Goal: Information Seeking & Learning: Learn about a topic

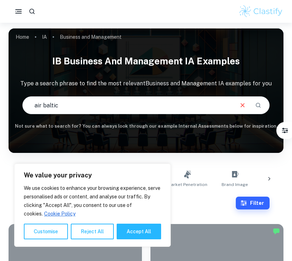
type input "air baltic"
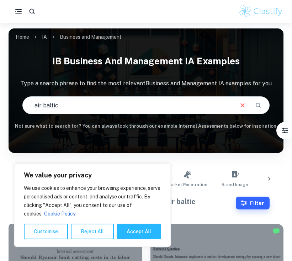
click at [137, 235] on button "Accept All" at bounding box center [139, 232] width 44 height 16
checkbox input "true"
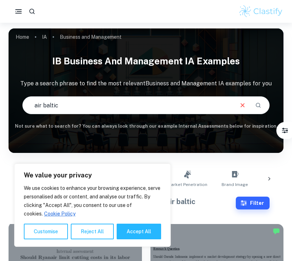
checkbox input "true"
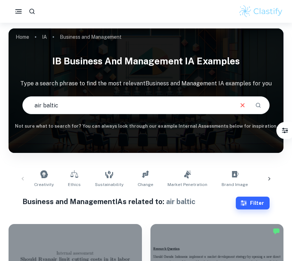
click at [151, 108] on input "air baltic" at bounding box center [128, 105] width 210 height 20
click at [42, 106] on input "air lines" at bounding box center [128, 105] width 210 height 20
drag, startPoint x: 57, startPoint y: 106, endPoint x: 43, endPoint y: 103, distance: 13.7
click at [43, 104] on input "air lines" at bounding box center [128, 105] width 210 height 20
type input "airbaltic"
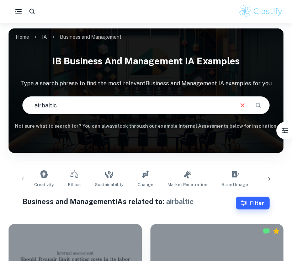
scroll to position [238, 0]
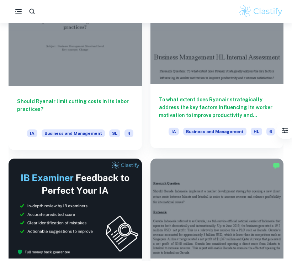
click at [213, 104] on h6 "To what extent does Ryanair strategically address the key factors influencing i…" at bounding box center [217, 107] width 116 height 23
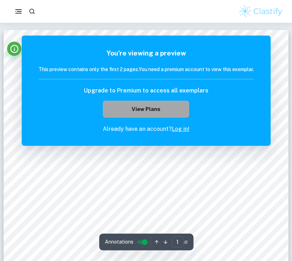
click at [156, 109] on button "View Plans" at bounding box center [146, 109] width 86 height 17
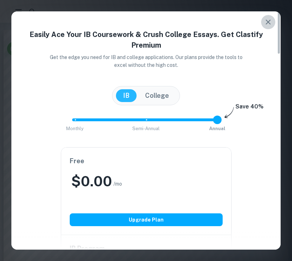
click at [270, 20] on icon "button" at bounding box center [267, 22] width 5 height 5
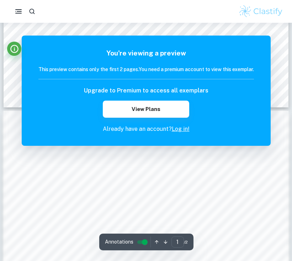
scroll to position [341, 0]
